Goal: Transaction & Acquisition: Obtain resource

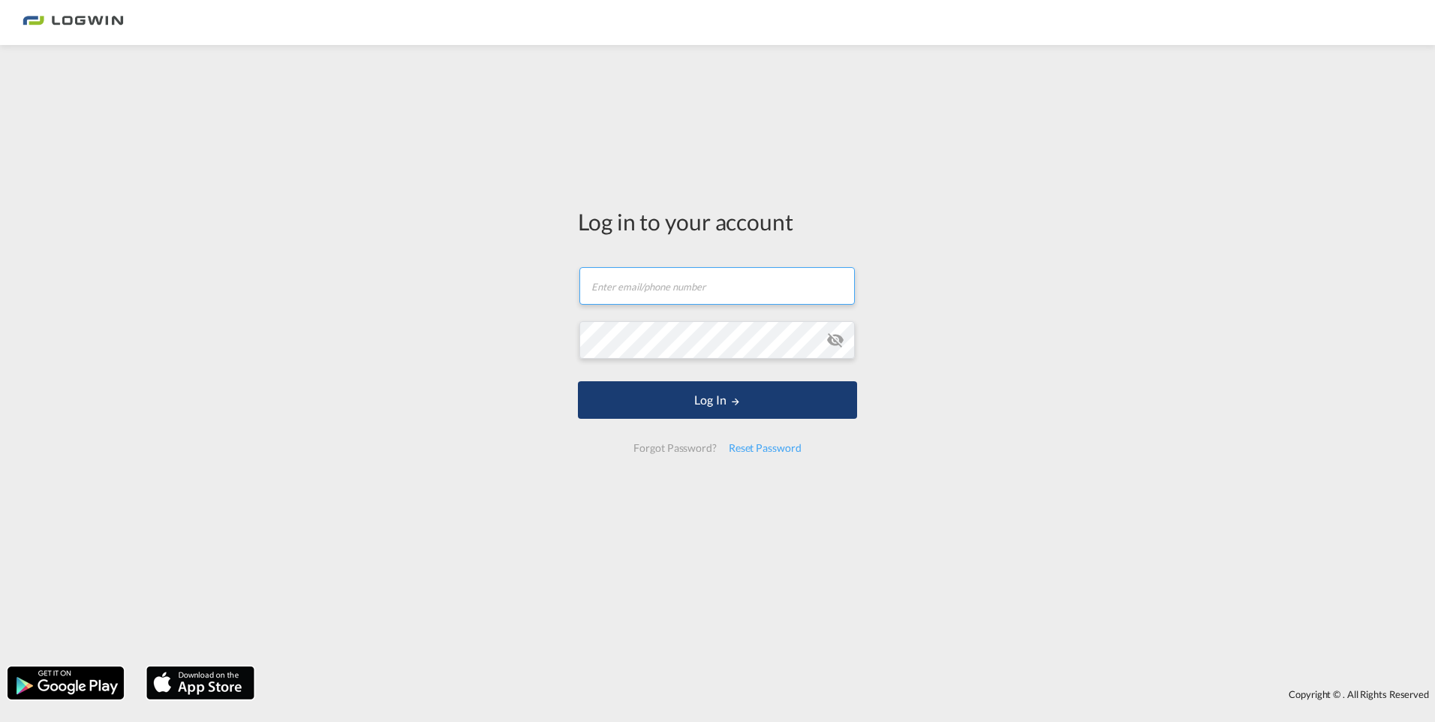
type input "[EMAIL_ADDRESS][DOMAIN_NAME]"
click at [721, 404] on button "Log In" at bounding box center [717, 400] width 279 height 38
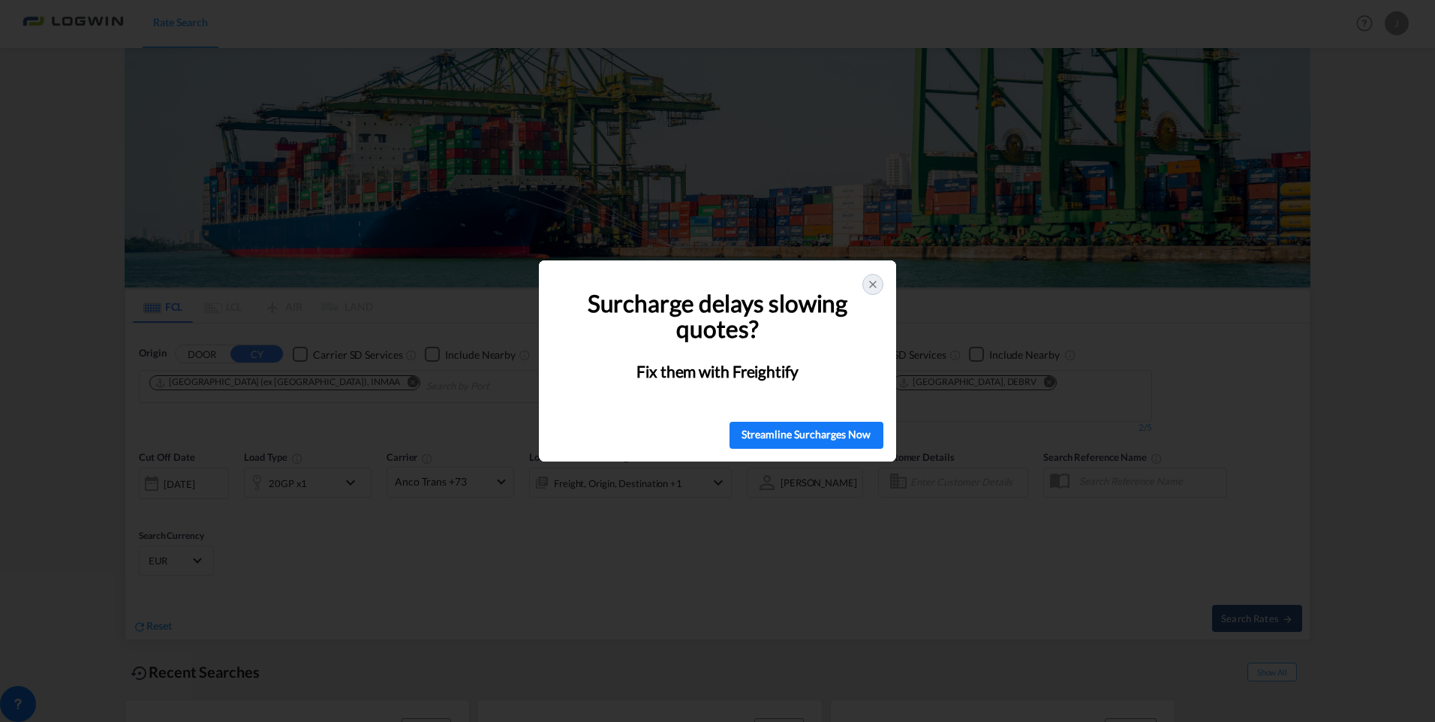
click at [873, 286] on icon at bounding box center [873, 284] width 12 height 12
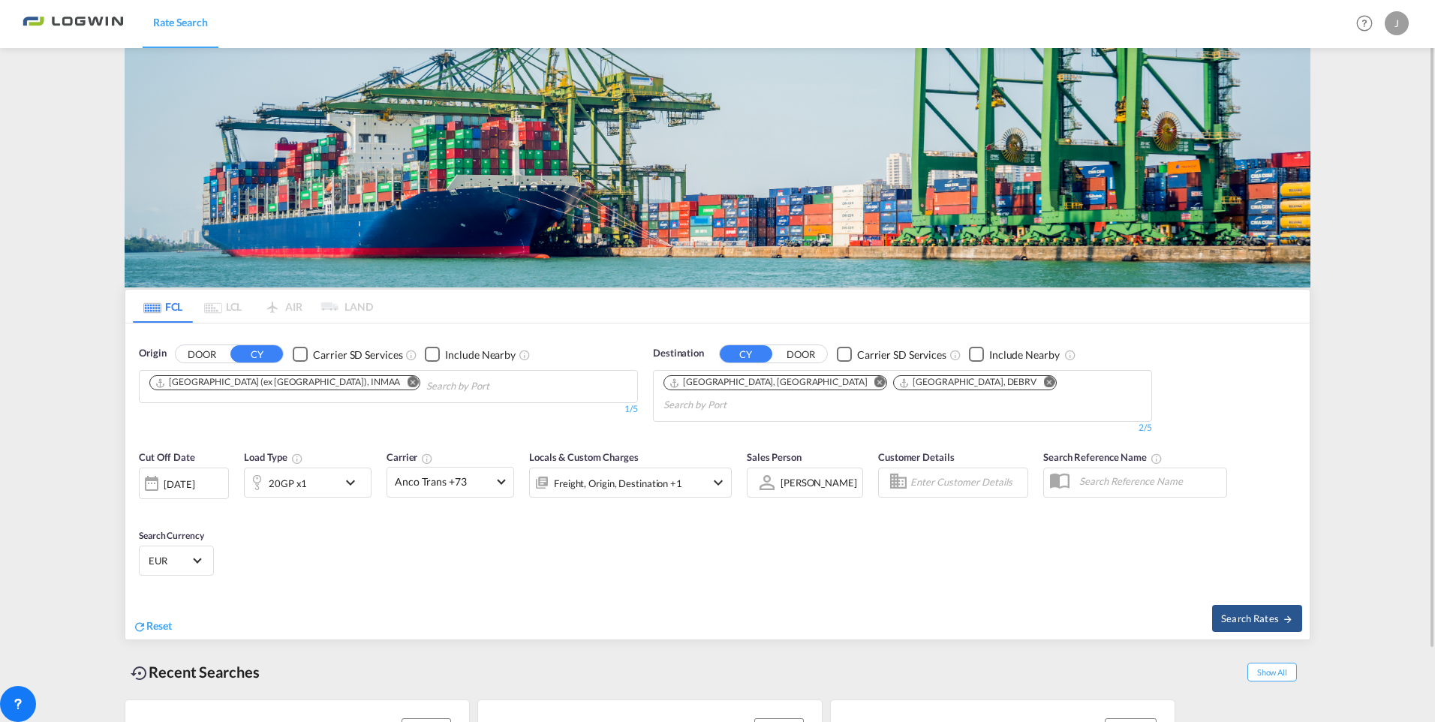
click at [407, 386] on md-icon "Remove" at bounding box center [412, 382] width 11 height 11
click at [192, 383] on body "Rate Search Rate Search Help Resources Product Release J My Profile Logout FCL …" at bounding box center [717, 361] width 1435 height 722
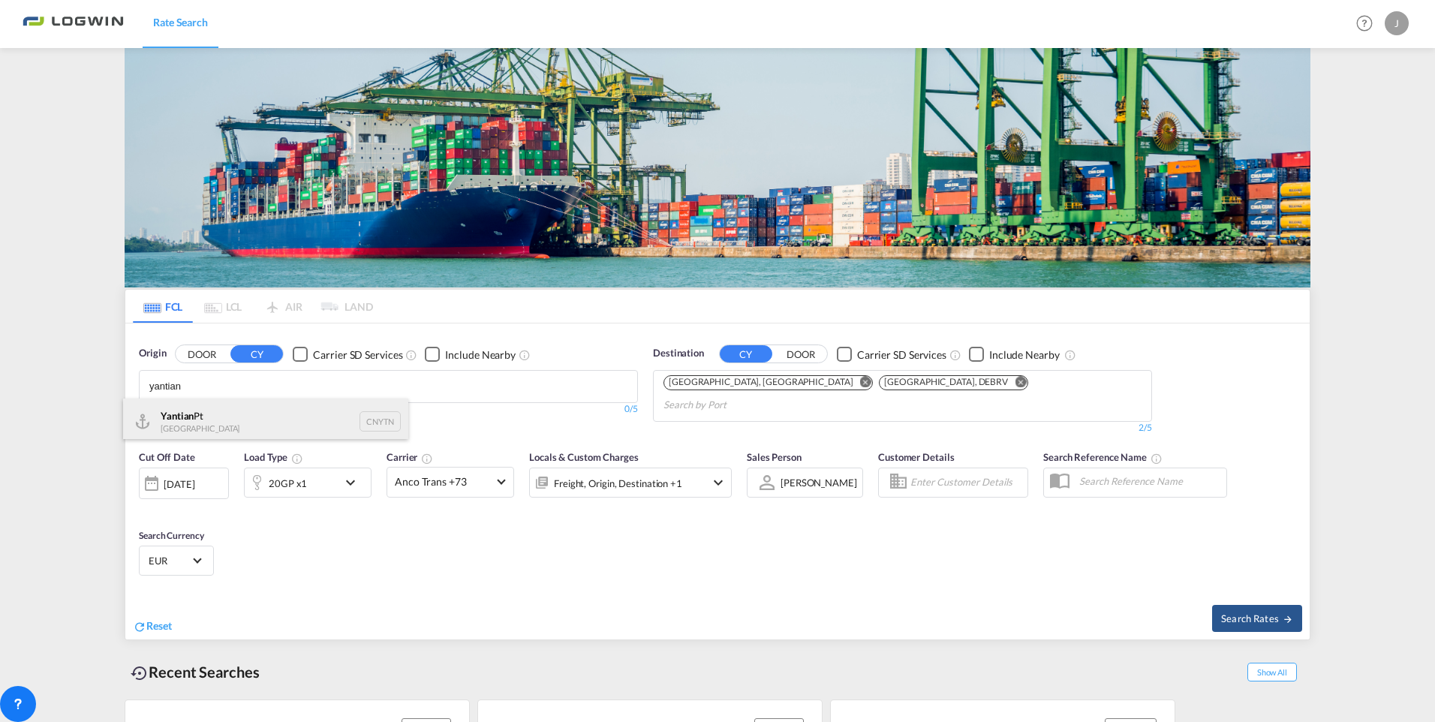
type input "yantian"
click at [218, 410] on div "Yantian Pt China CNYTN" at bounding box center [265, 420] width 285 height 45
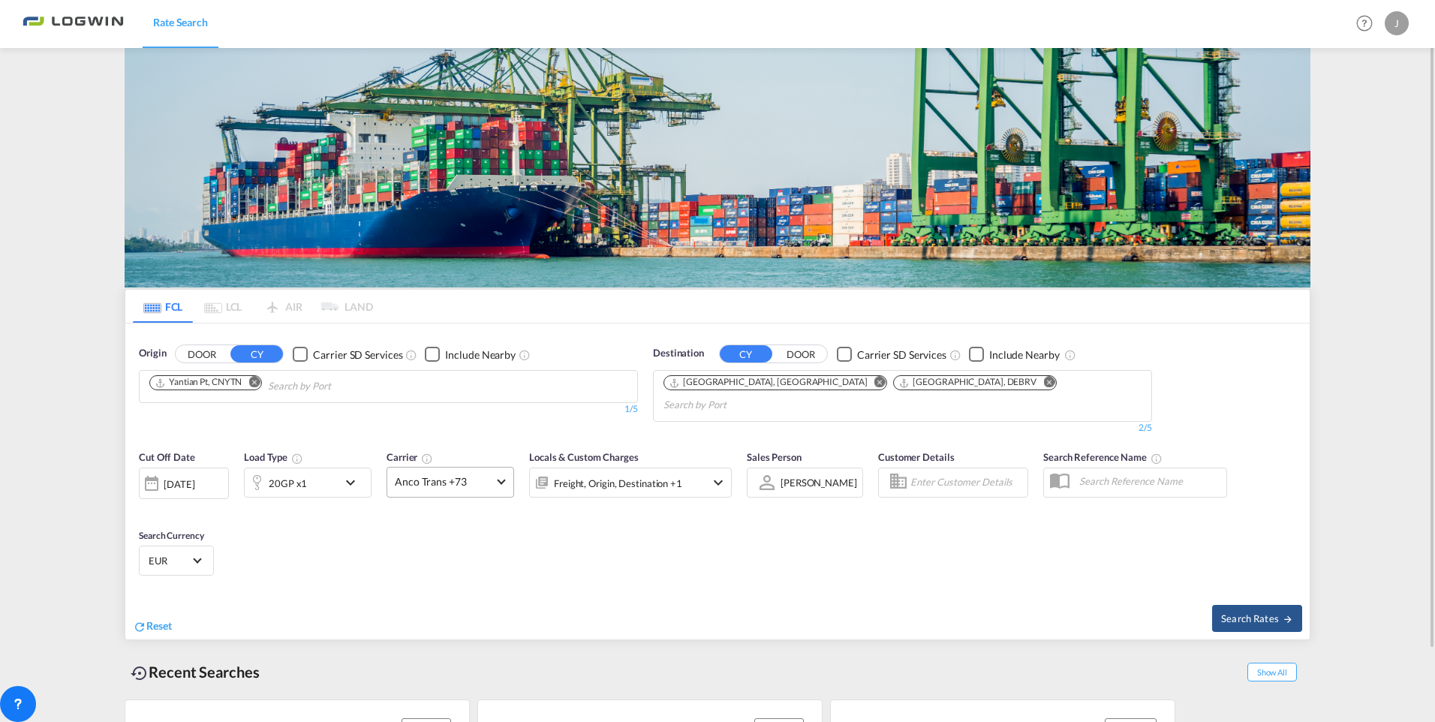
click at [485, 474] on span "Anco Trans +73" at bounding box center [444, 481] width 98 height 15
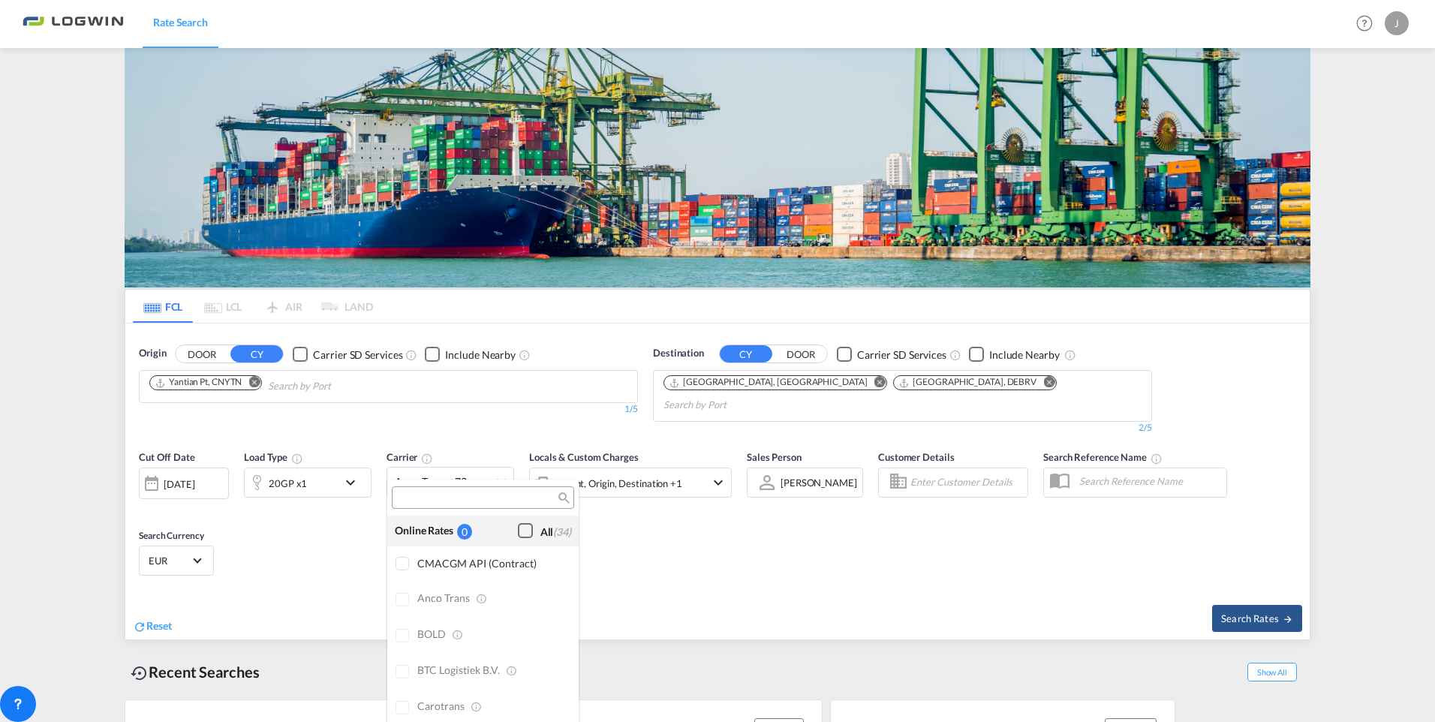
scroll to position [1205, 0]
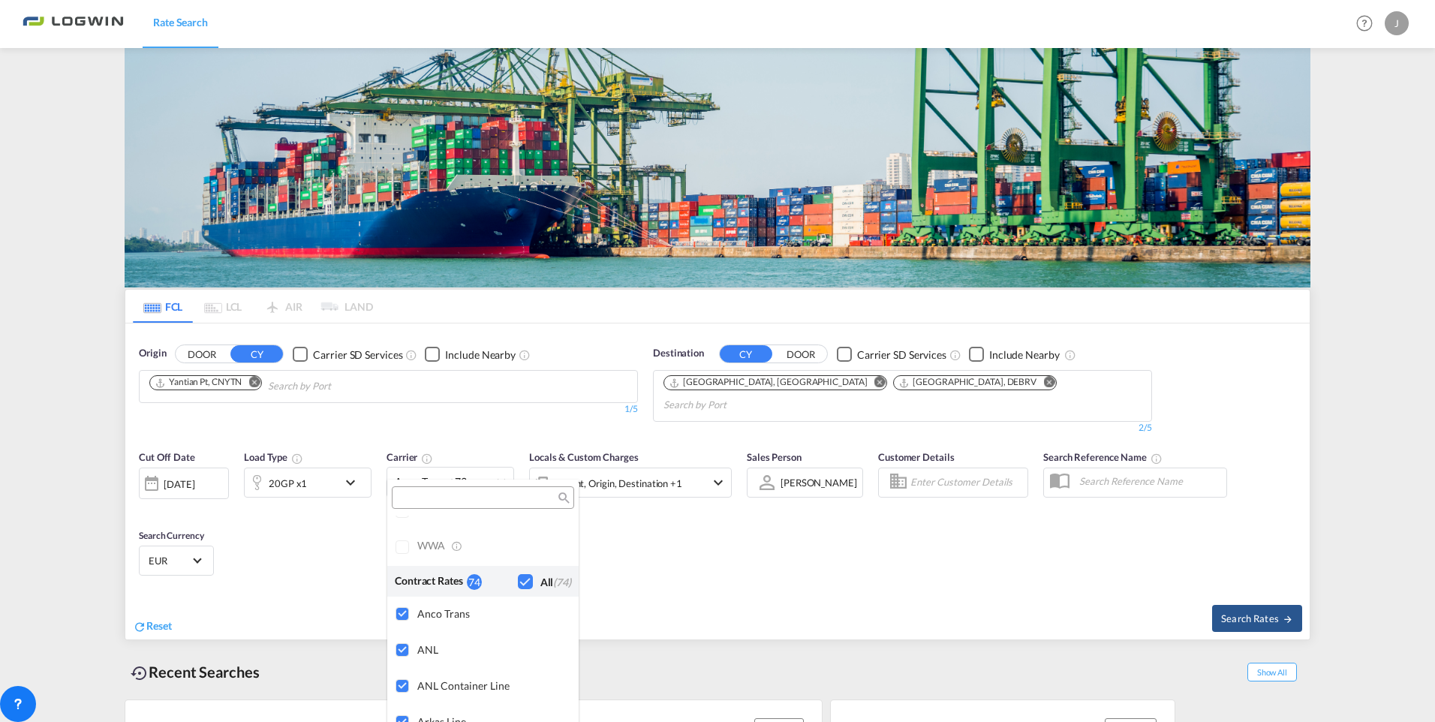
click at [485, 468] on md-backdrop at bounding box center [717, 361] width 1435 height 722
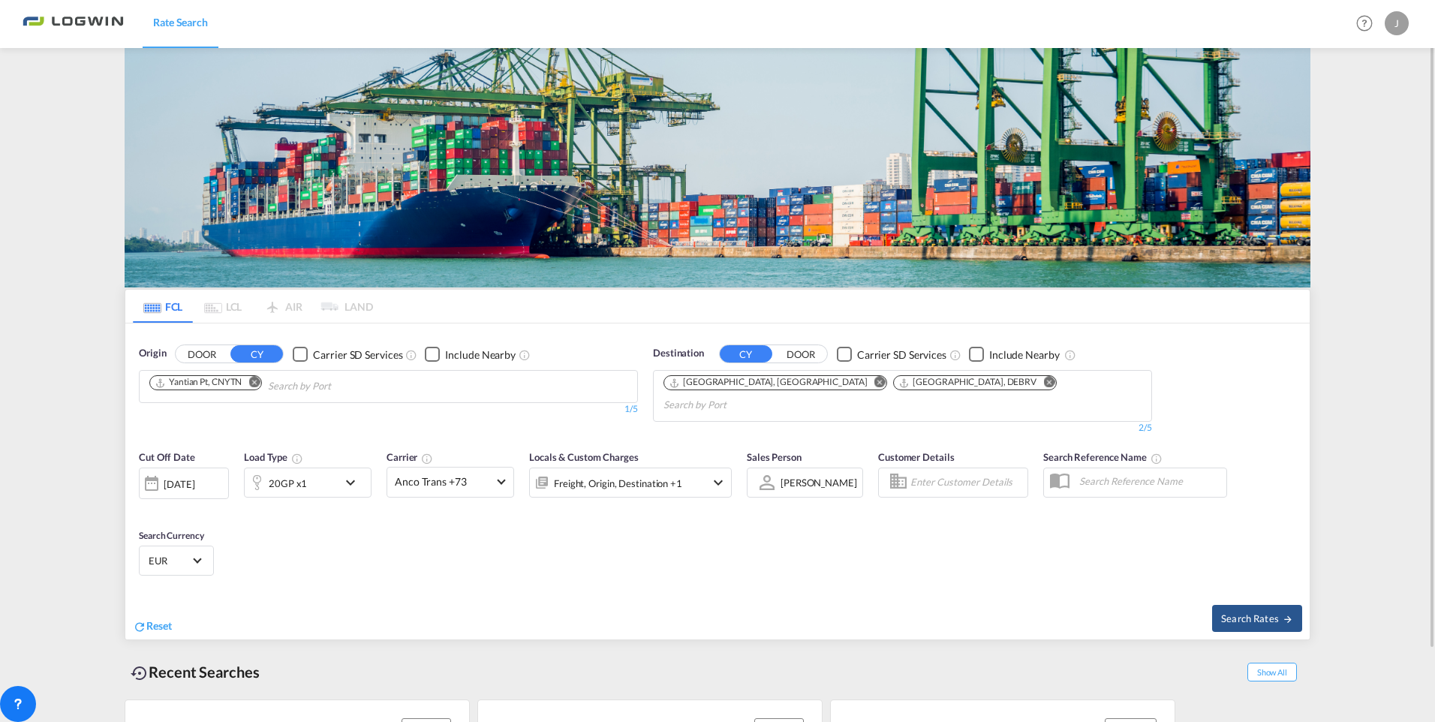
click at [720, 473] on md-icon "icon-chevron-down" at bounding box center [718, 482] width 18 height 18
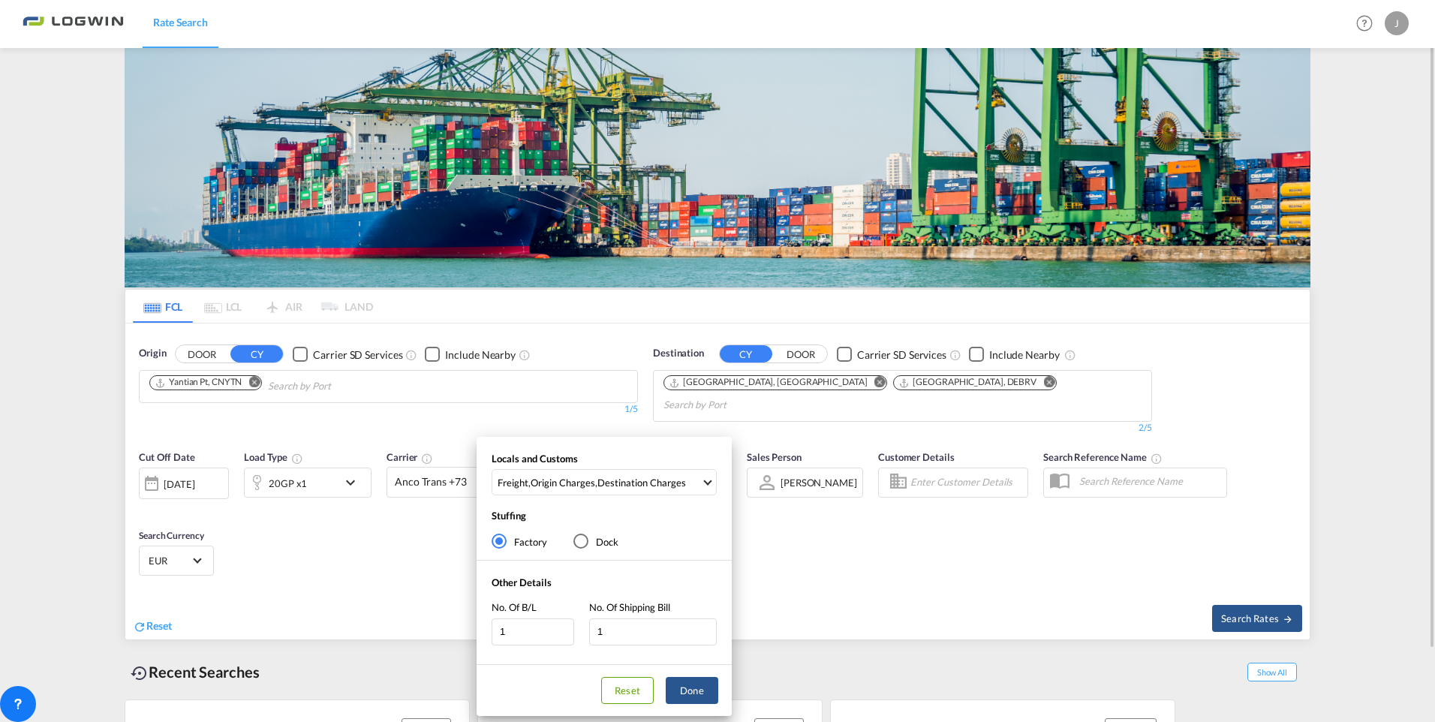
click at [720, 472] on div "Locals and Customs Freight , Origin Charges , Destination Charges Clear All Sel…" at bounding box center [603, 477] width 255 height 51
click at [963, 563] on div "Locals and Customs Freight , Origin Charges , Destination Charges Clear All Sel…" at bounding box center [717, 361] width 1435 height 722
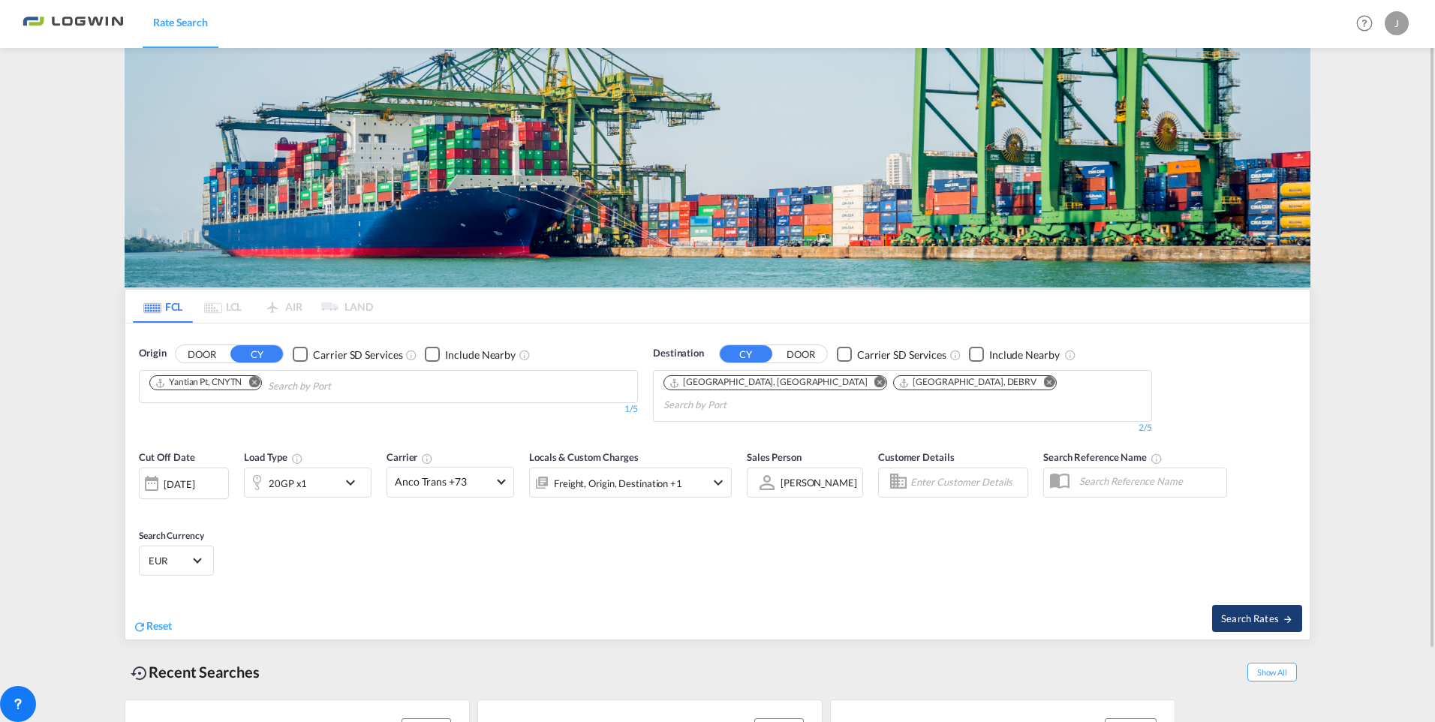
click at [1237, 608] on button "Search Rates" at bounding box center [1257, 618] width 90 height 27
type input "CNYTN to DEHAM,DEBRV / [DATE]"
